Goal: Consume media (video, audio)

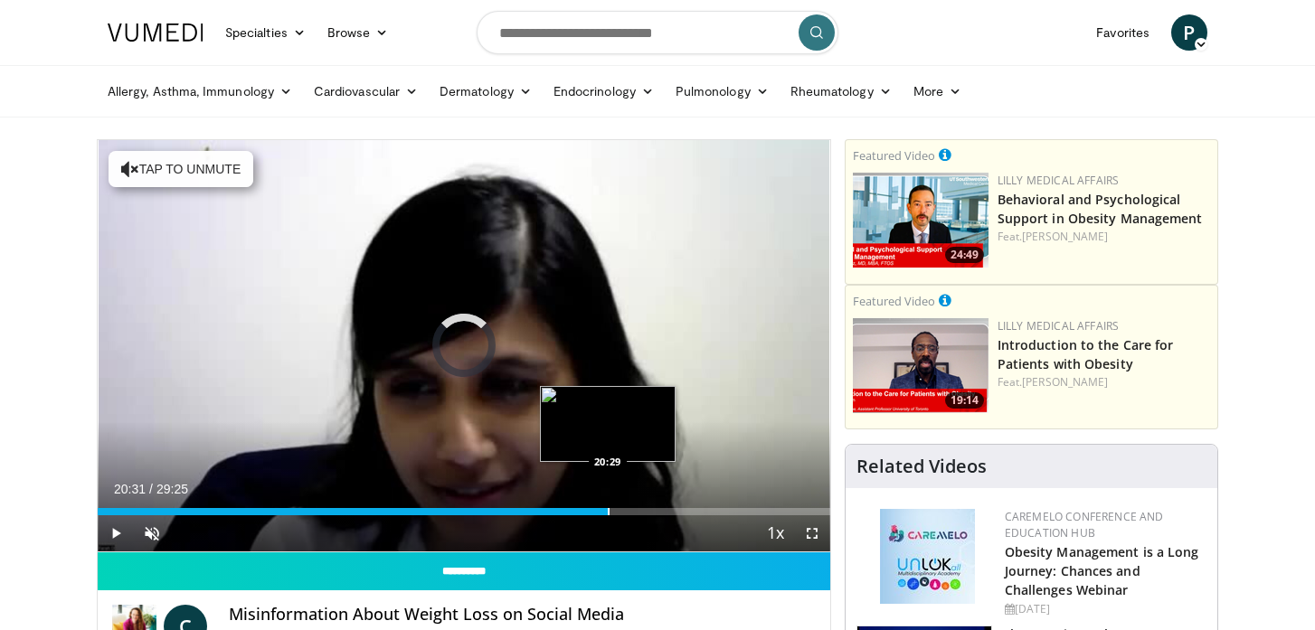
click at [608, 508] on div "Progress Bar" at bounding box center [609, 511] width 2 height 7
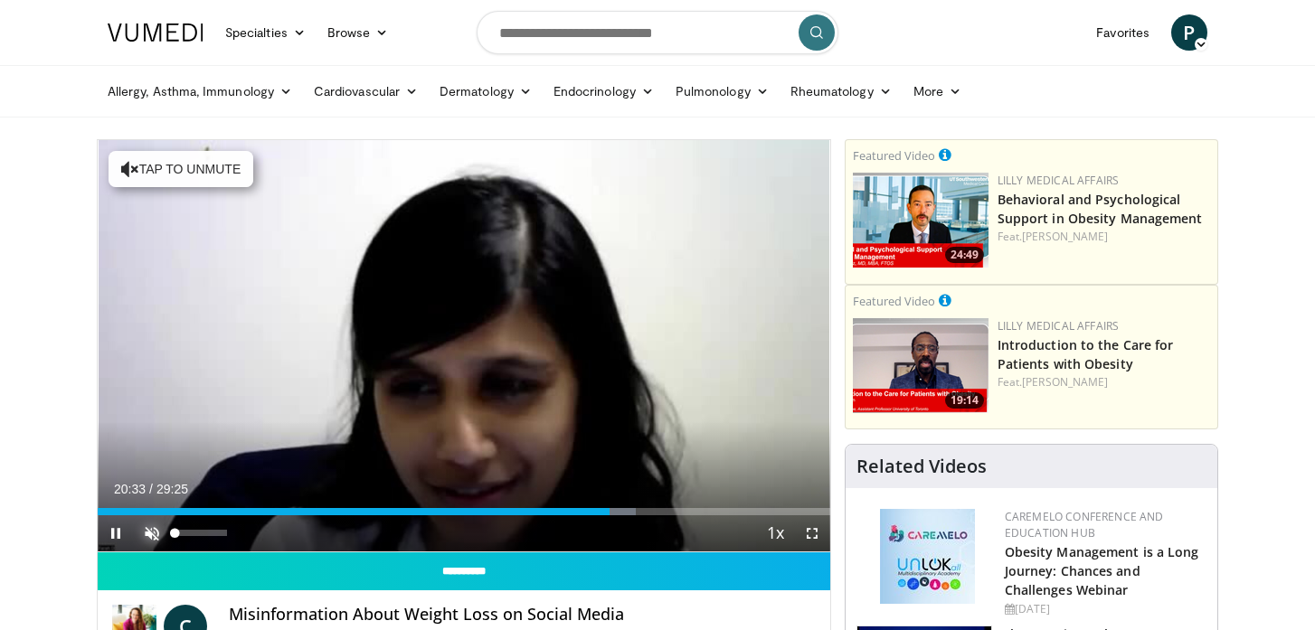
click at [154, 531] on span "Video Player" at bounding box center [152, 533] width 36 height 36
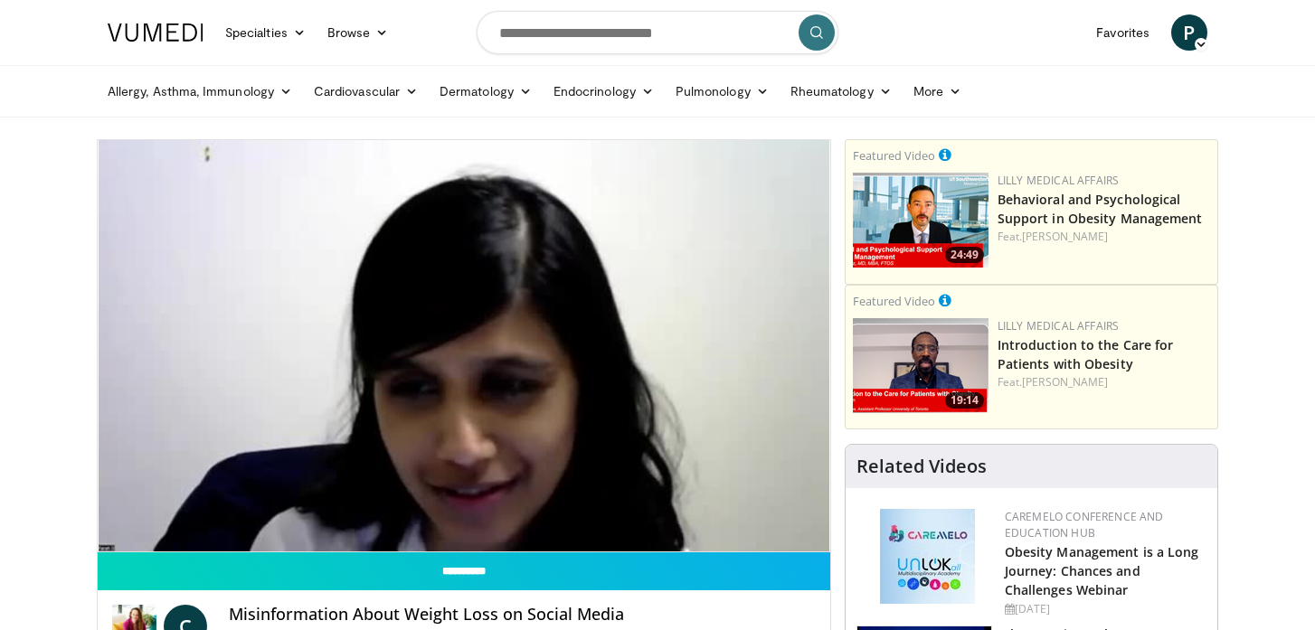
click at [1097, 90] on ul "Allergy, [MEDICAL_DATA], Immunology [MEDICAL_DATA] [DEMOGRAPHIC_DATA] Dermatiti…" at bounding box center [657, 91] width 1121 height 51
